Goal: Information Seeking & Learning: Check status

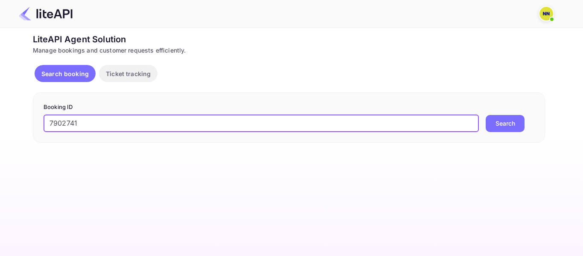
type input "7902741"
click at [523, 120] on button "Search" at bounding box center [505, 123] width 39 height 17
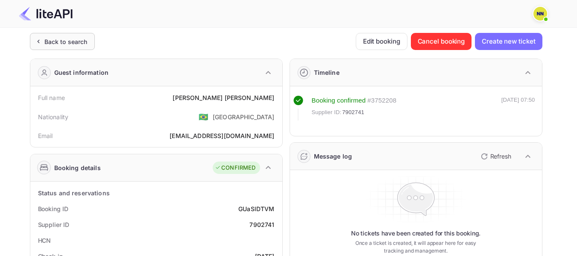
click at [51, 43] on div "Back to search" at bounding box center [65, 41] width 43 height 9
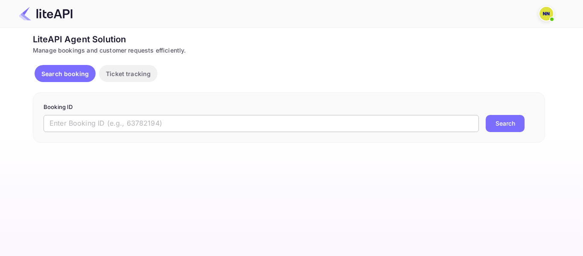
click at [129, 127] on input "text" at bounding box center [261, 123] width 435 height 17
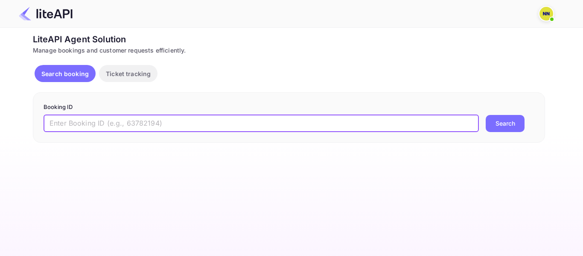
paste input "8277985"
type input "8277985"
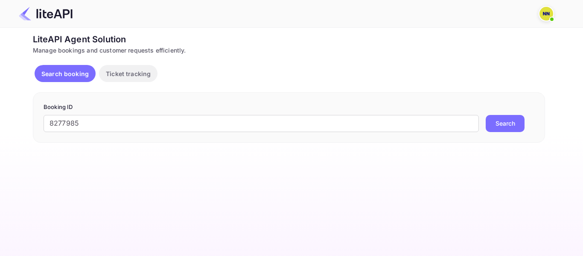
click at [506, 125] on button "Search" at bounding box center [505, 123] width 39 height 17
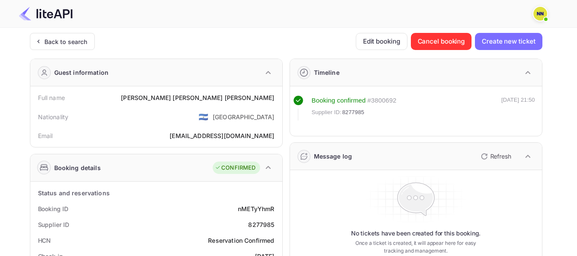
click at [252, 222] on div "8277985" at bounding box center [261, 224] width 26 height 9
drag, startPoint x: 252, startPoint y: 222, endPoint x: 262, endPoint y: 237, distance: 17.5
copy div "8277985 HCN Reservation Confirmed"
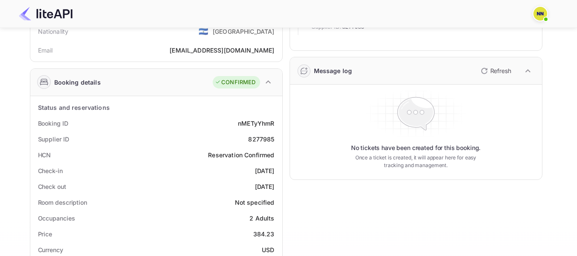
click at [184, 171] on div "Check-in [DATE]" at bounding box center [156, 171] width 245 height 16
